Goal: Information Seeking & Learning: Learn about a topic

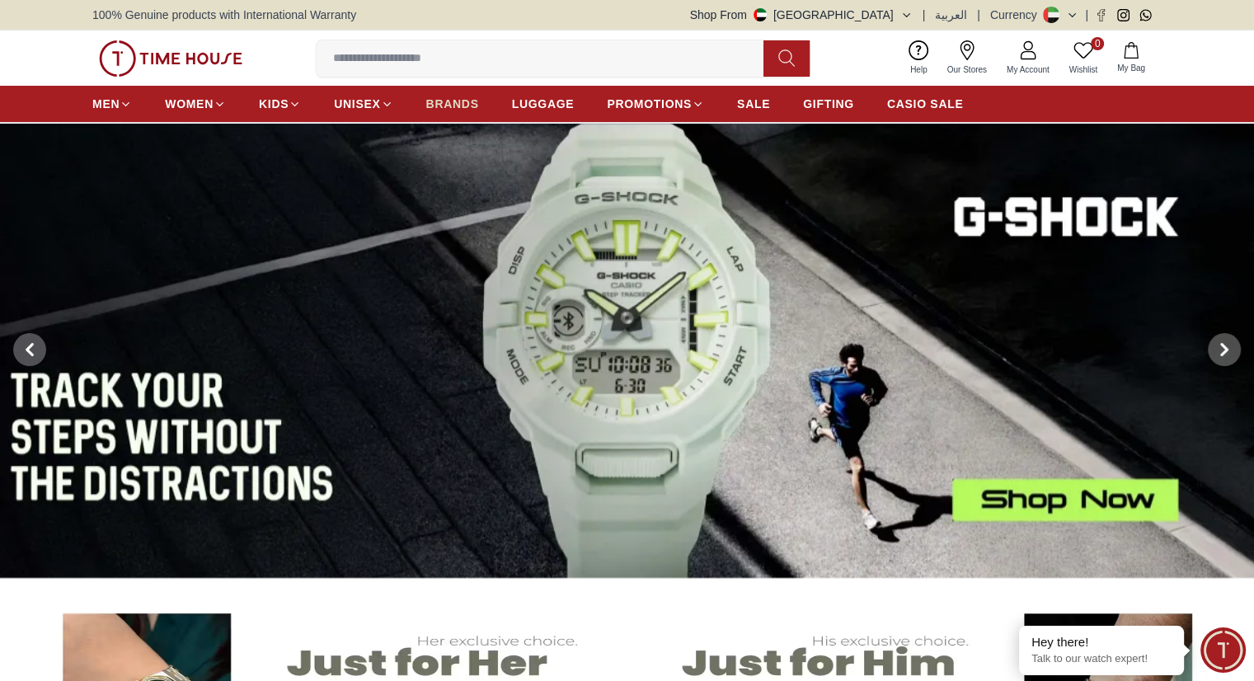
click at [455, 106] on span "BRANDS" at bounding box center [452, 104] width 53 height 16
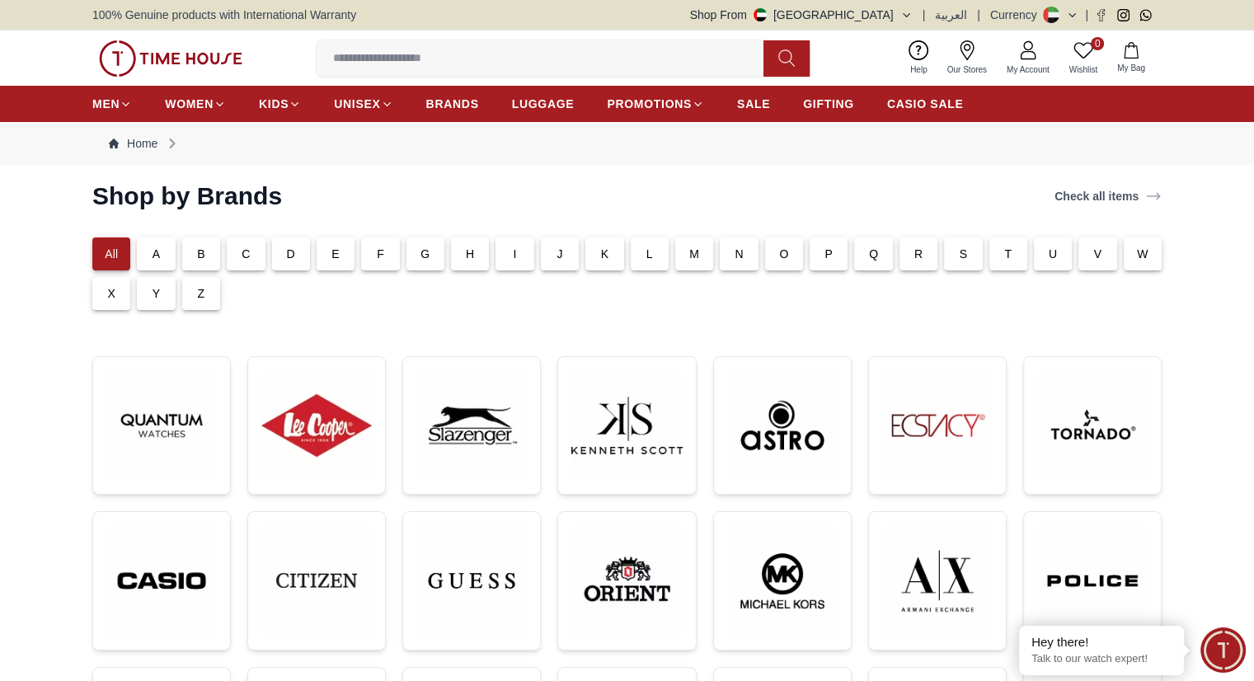
click at [956, 258] on div "S" at bounding box center [963, 253] width 38 height 33
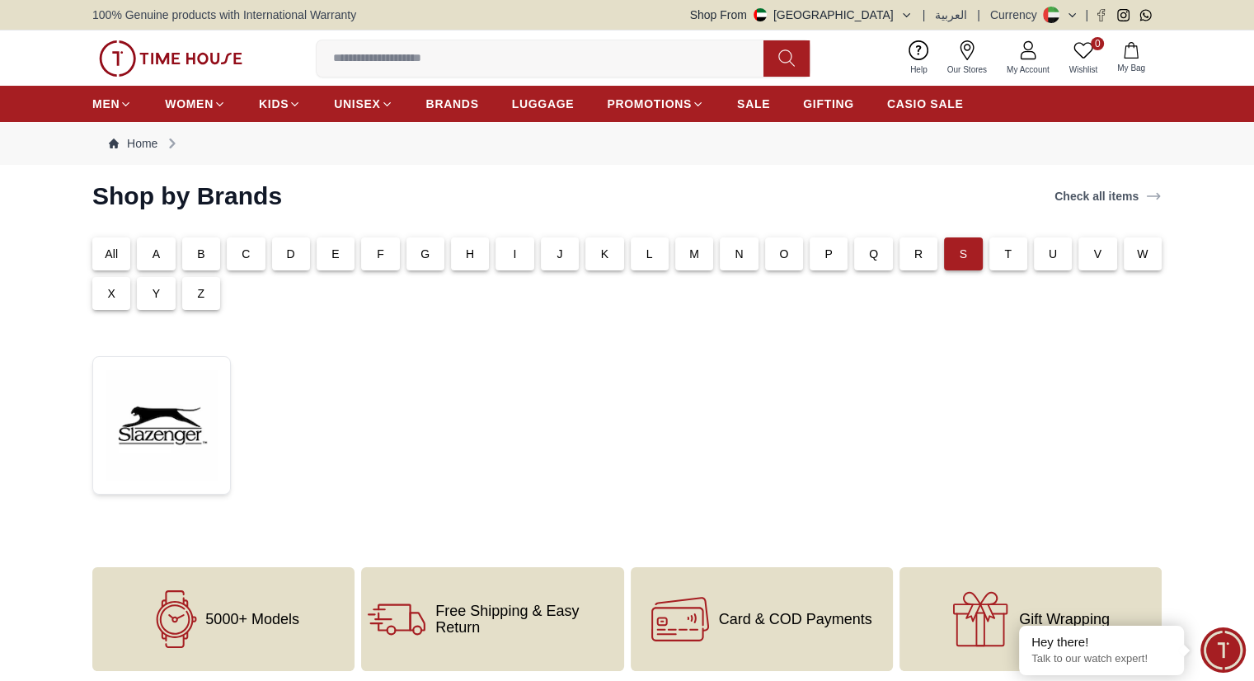
click at [399, 57] on input at bounding box center [547, 58] width 460 height 33
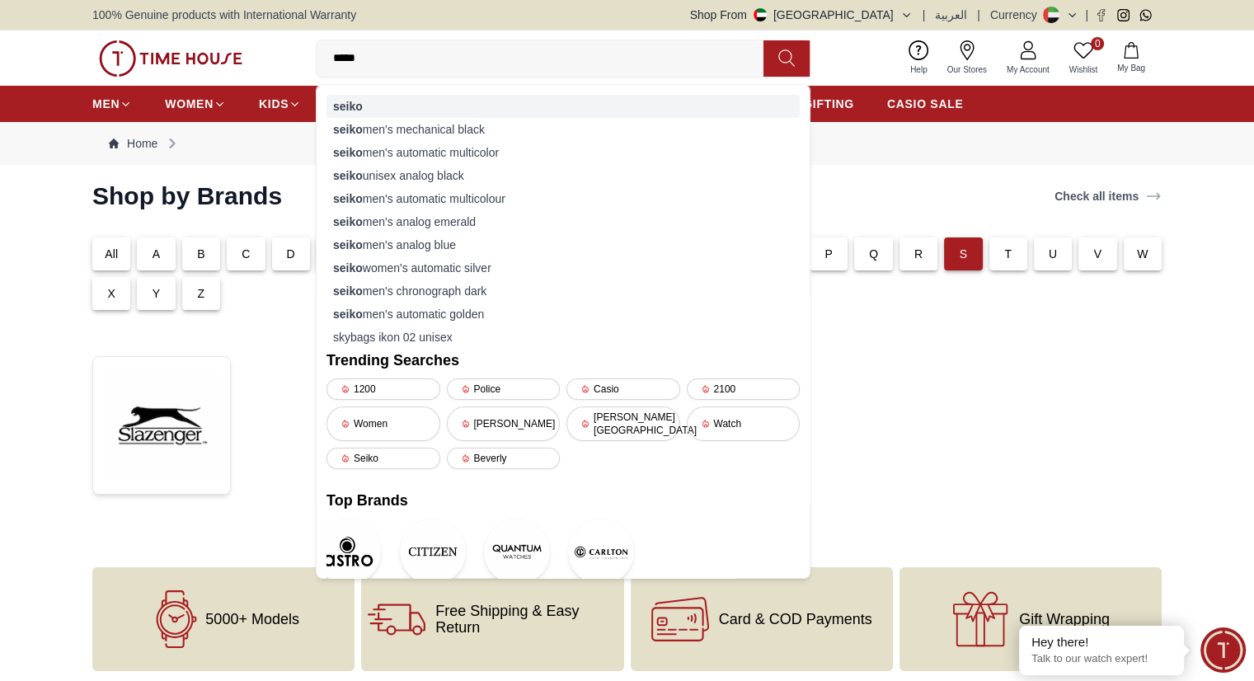
type input "*****"
click at [350, 109] on strong "seiko" at bounding box center [348, 106] width 30 height 13
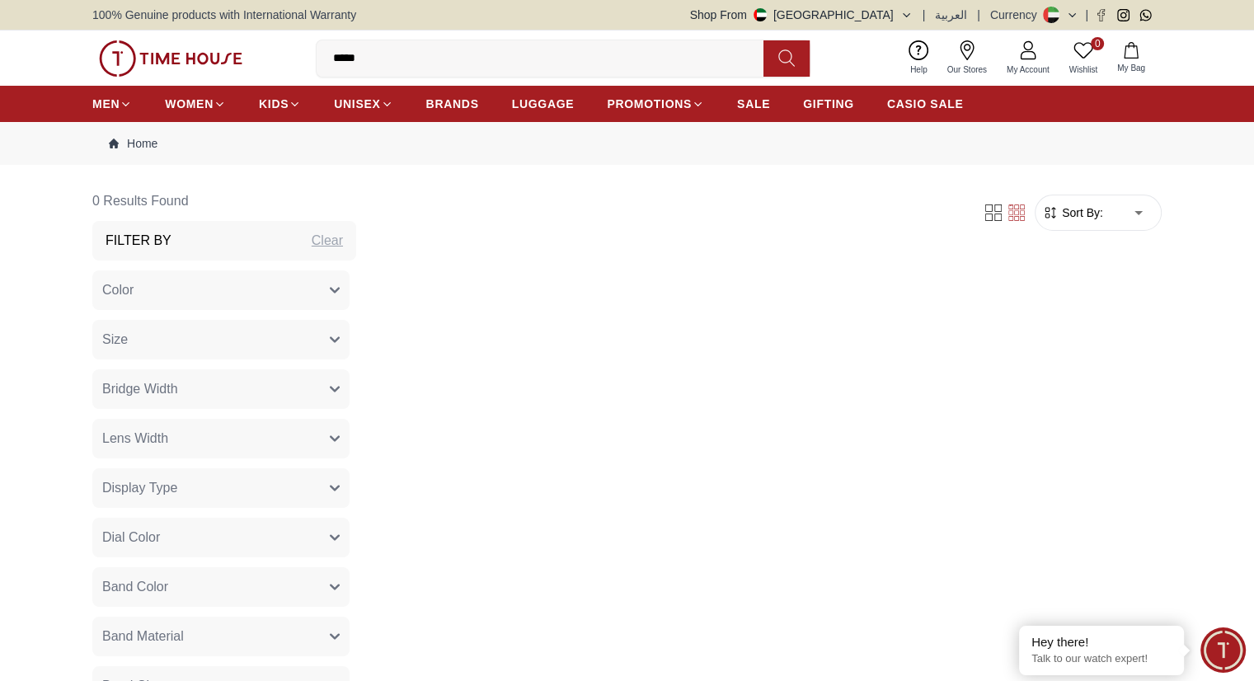
click at [162, 58] on img at bounding box center [170, 58] width 143 height 36
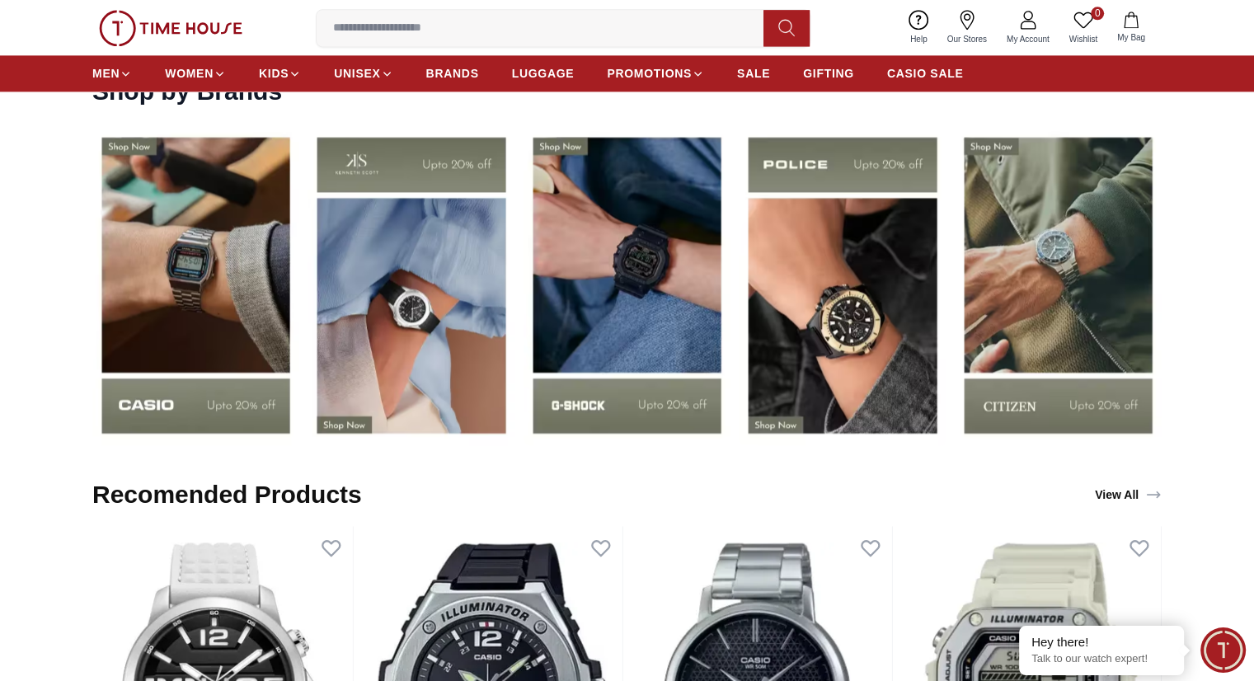
scroll to position [2198, 0]
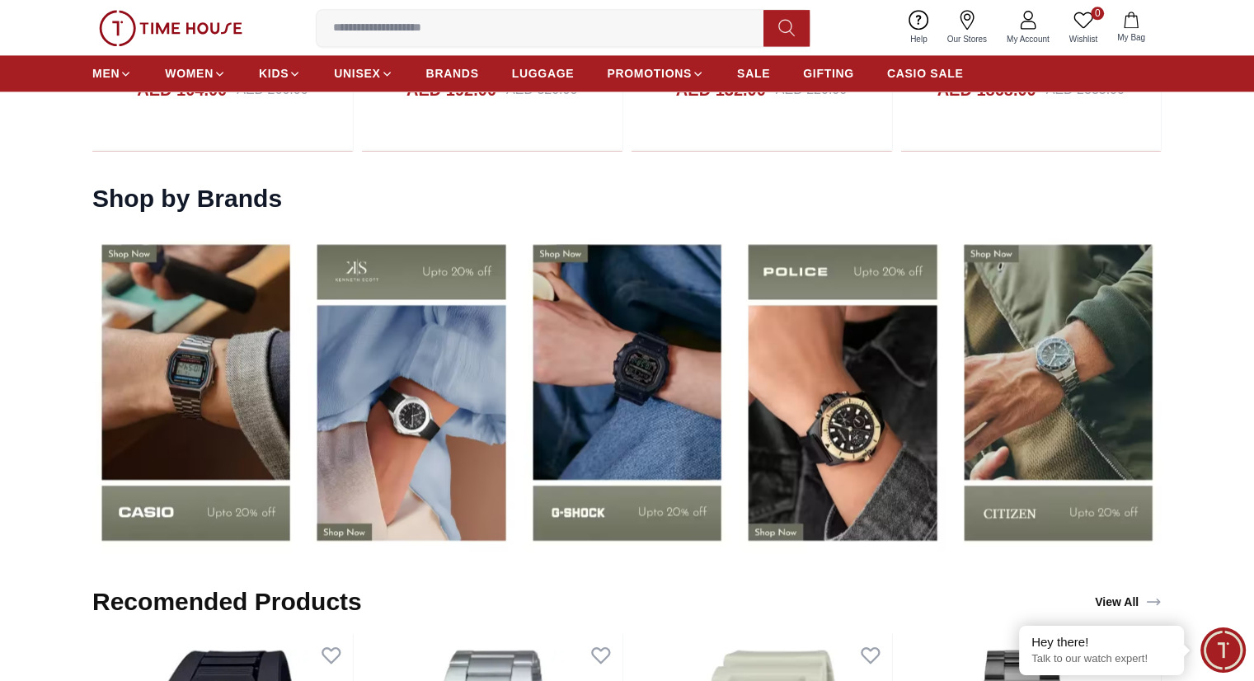
click at [174, 360] on img at bounding box center [195, 392] width 207 height 324
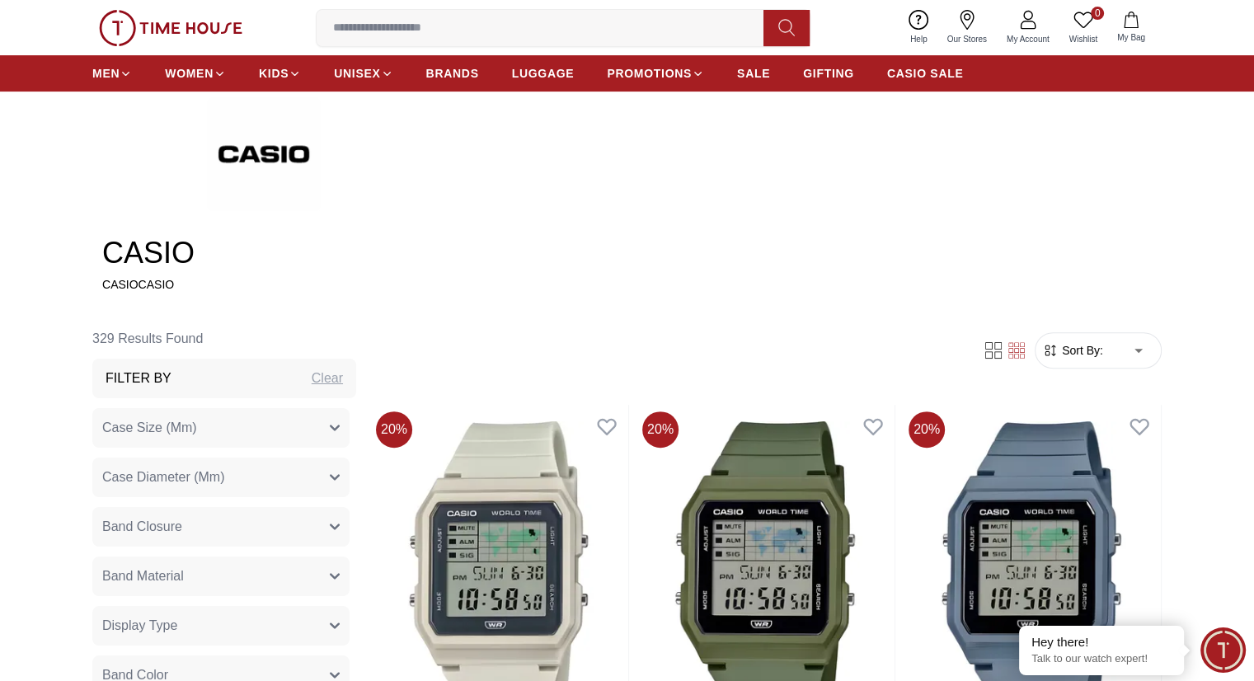
scroll to position [880, 0]
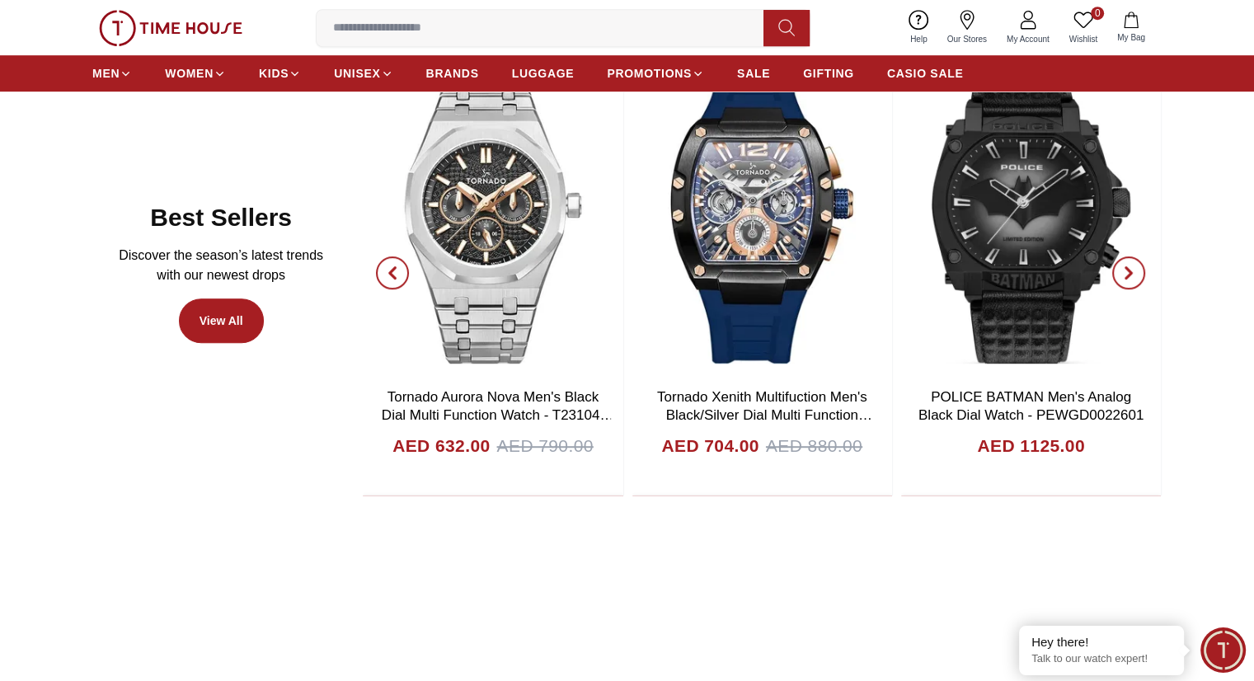
scroll to position [2198, 0]
